Goal: Check status

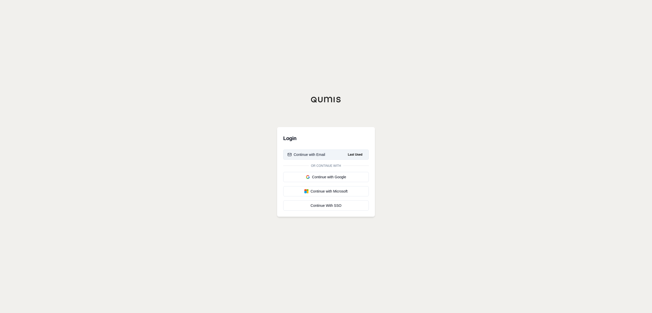
click at [315, 155] on div "Continue with Email" at bounding box center [307, 154] width 38 height 5
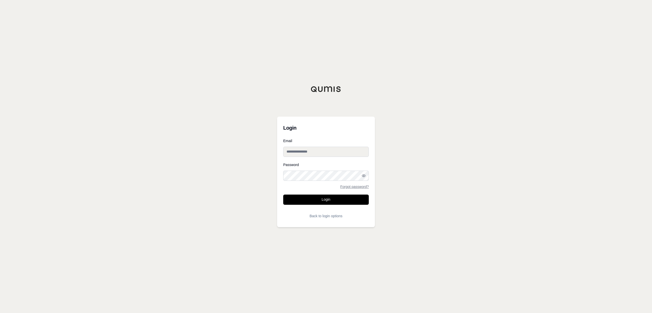
type input "**********"
click at [334, 200] on button "Login" at bounding box center [326, 200] width 86 height 10
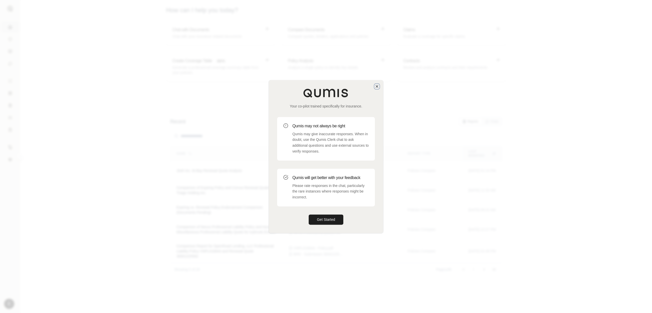
click at [377, 86] on icon "button" at bounding box center [377, 86] width 2 height 2
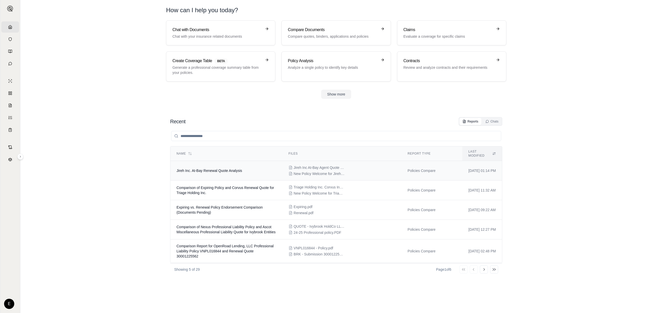
click at [230, 171] on td "Jireh Inc. At-Bay Renewal Quote Analysis" at bounding box center [226, 171] width 112 height 20
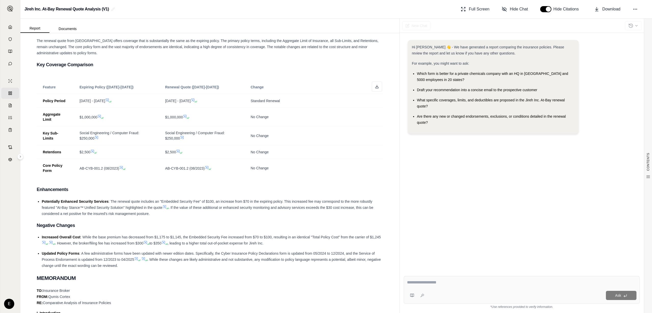
scroll to position [103, 0]
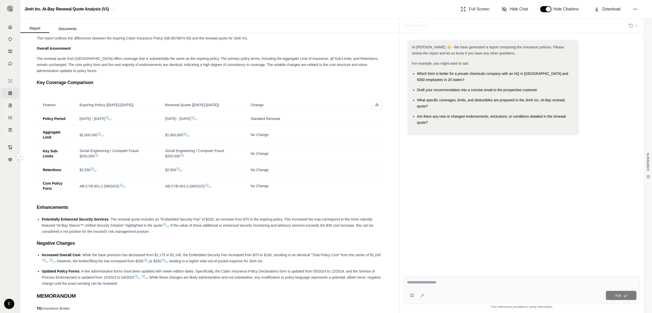
drag, startPoint x: 378, startPoint y: 134, endPoint x: 215, endPoint y: 172, distance: 167.6
